Goal: Book appointment/travel/reservation

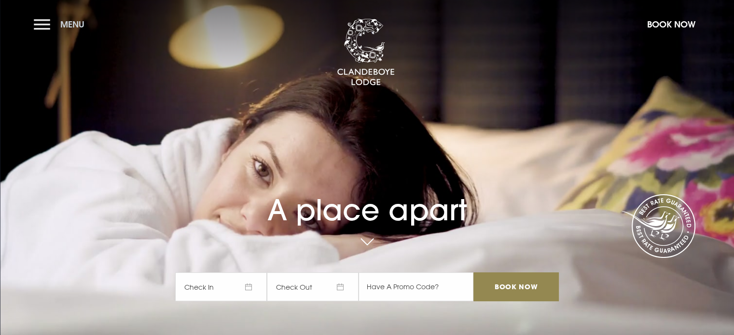
click at [37, 24] on button "Menu" at bounding box center [61, 24] width 55 height 21
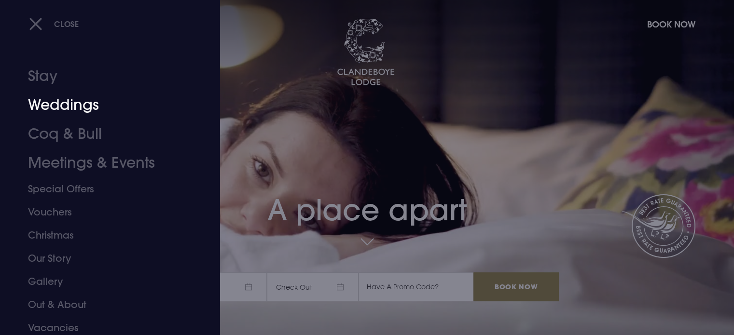
click at [61, 106] on link "Weddings" at bounding box center [104, 105] width 152 height 29
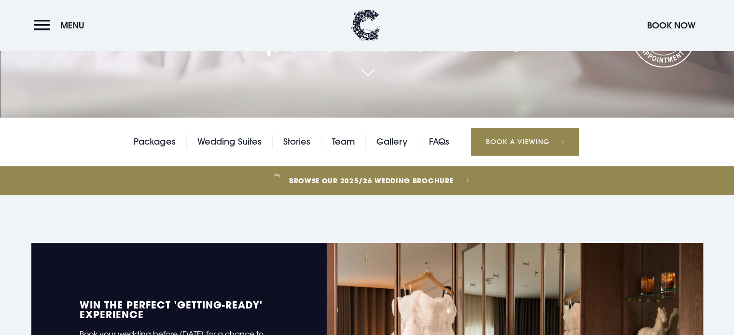
scroll to position [145, 0]
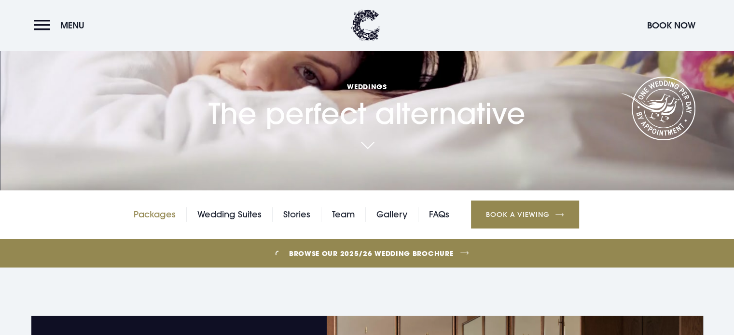
click at [152, 211] on link "Packages" at bounding box center [155, 214] width 42 height 14
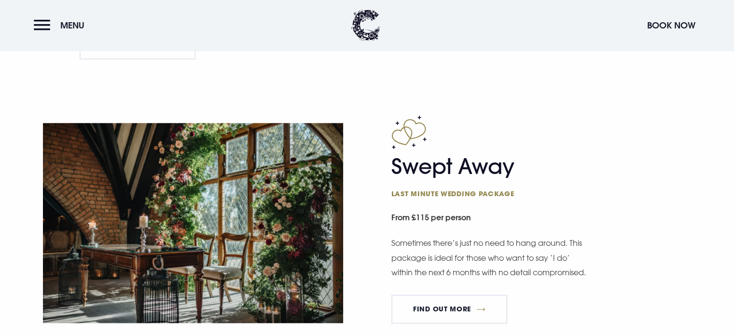
scroll to position [1399, 0]
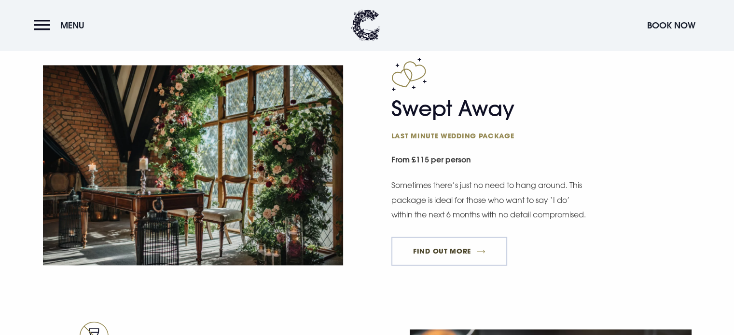
click at [444, 261] on link "FIND OUT MORE" at bounding box center [449, 251] width 116 height 29
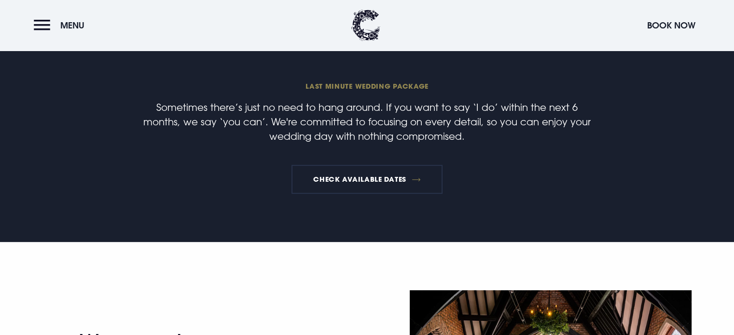
scroll to position [282, 0]
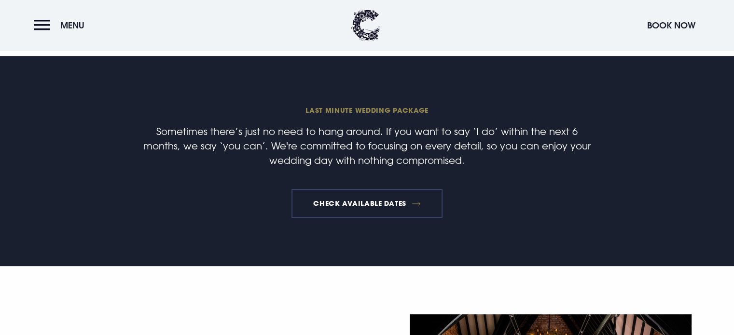
click at [382, 204] on link "Check available dates" at bounding box center [366, 203] width 151 height 29
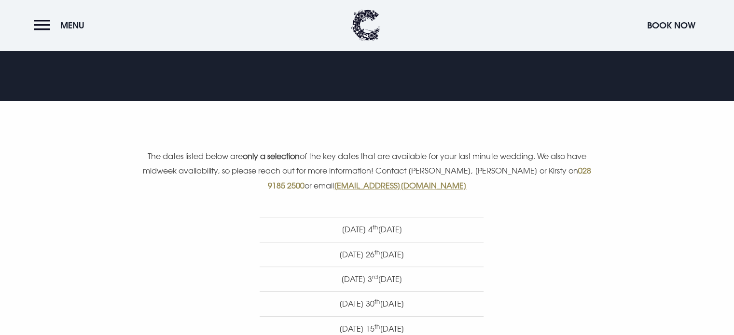
scroll to position [319, 0]
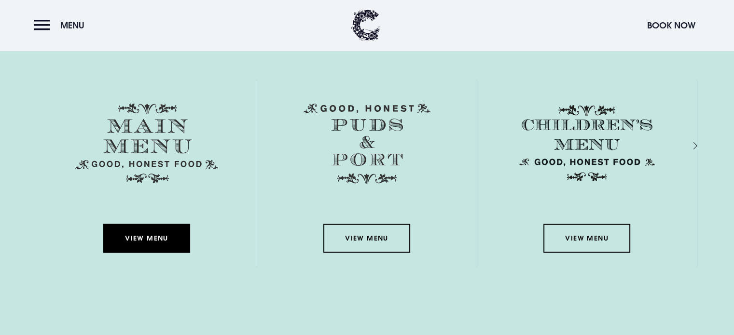
click at [149, 241] on link "View Menu" at bounding box center [146, 238] width 87 height 29
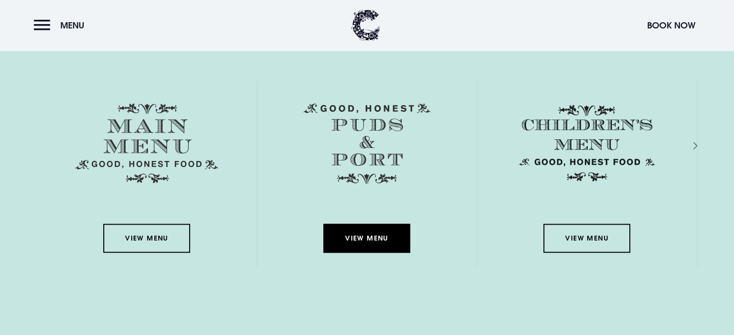
click at [372, 234] on link "View Menu" at bounding box center [366, 238] width 87 height 29
click at [697, 140] on div "Menus View Menu View Menu View Menu View Menu" at bounding box center [367, 156] width 683 height 271
click at [689, 144] on div "Next slide" at bounding box center [684, 146] width 9 height 14
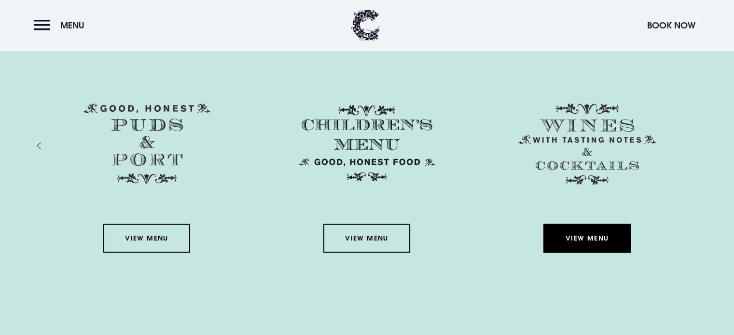
click at [591, 241] on link "View Menu" at bounding box center [586, 238] width 87 height 29
